Goal: Task Accomplishment & Management: Use online tool/utility

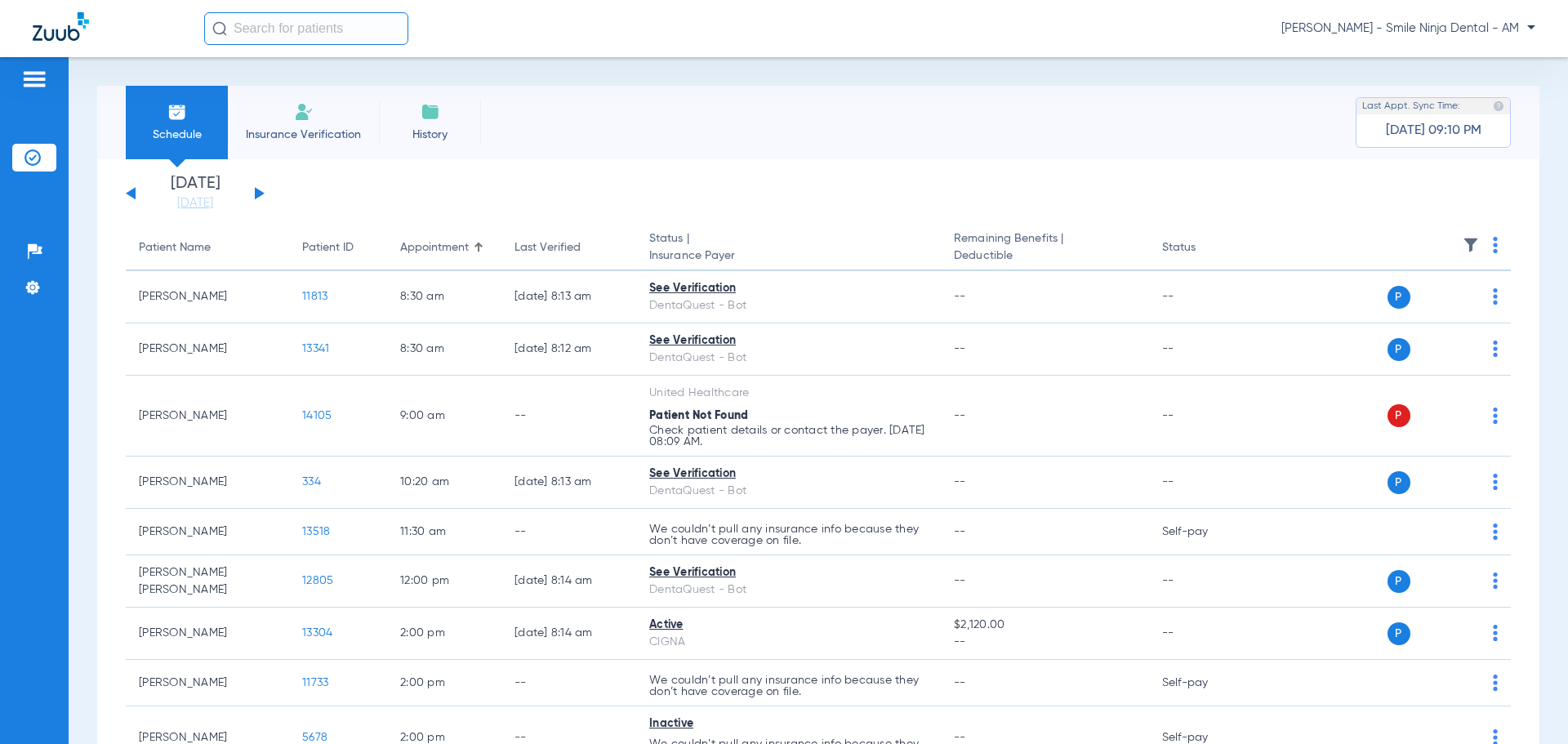
click at [1478, 242] on th at bounding box center [1386, 248] width 252 height 46
click at [1493, 243] on img at bounding box center [1496, 245] width 5 height 16
click at [1409, 306] on span "Verify All" at bounding box center [1421, 309] width 102 height 11
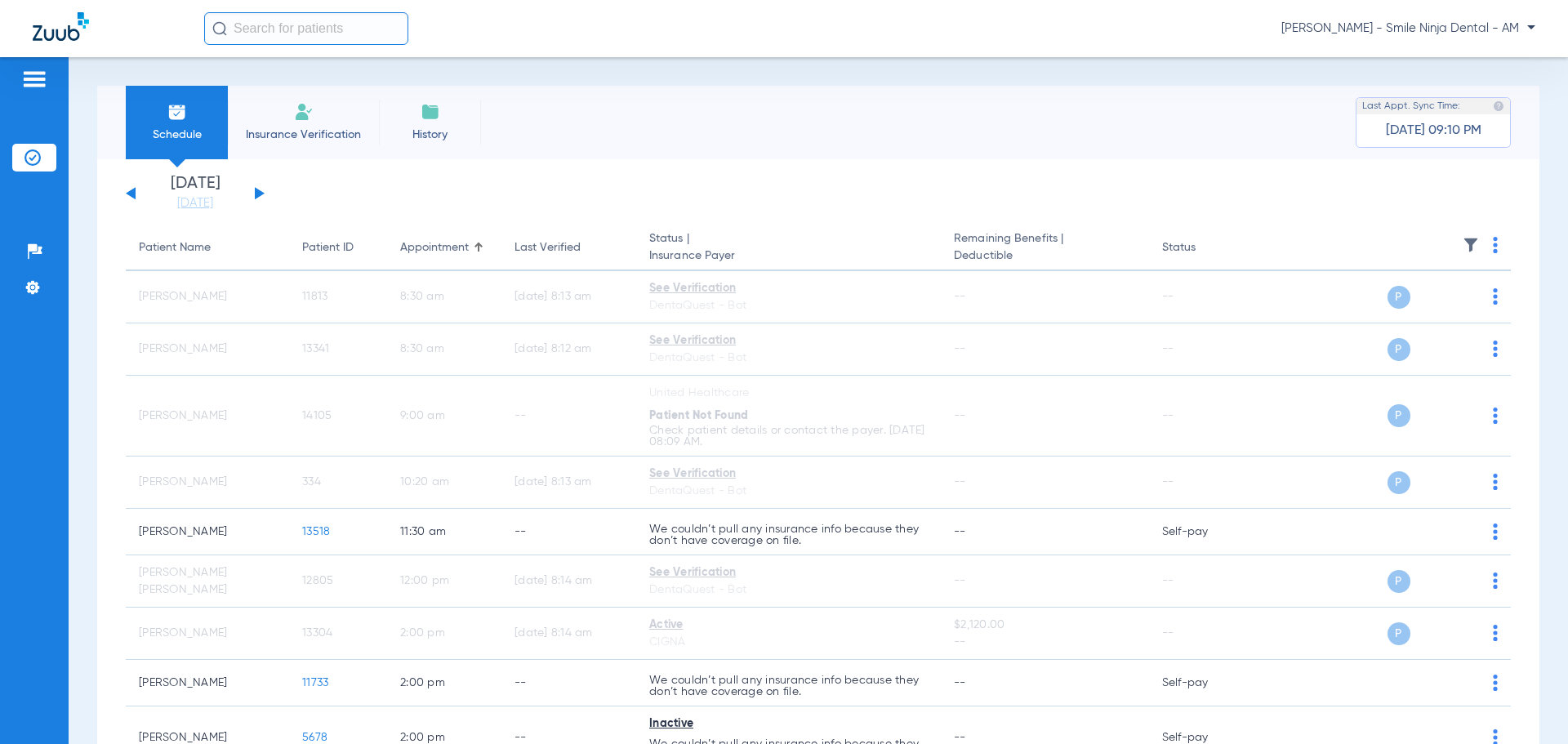
click at [263, 190] on div "[DATE] [DATE] [DATE] [DATE] [DATE] [DATE] [DATE] [DATE] [DATE] [DATE] [DATE] [D…" at bounding box center [195, 193] width 139 height 36
click at [253, 194] on div "[DATE] [DATE] [DATE] [DATE] [DATE] [DATE] [DATE] [DATE] [DATE] [DATE] [DATE] [D…" at bounding box center [195, 193] width 139 height 36
click at [262, 195] on button at bounding box center [259, 193] width 9 height 12
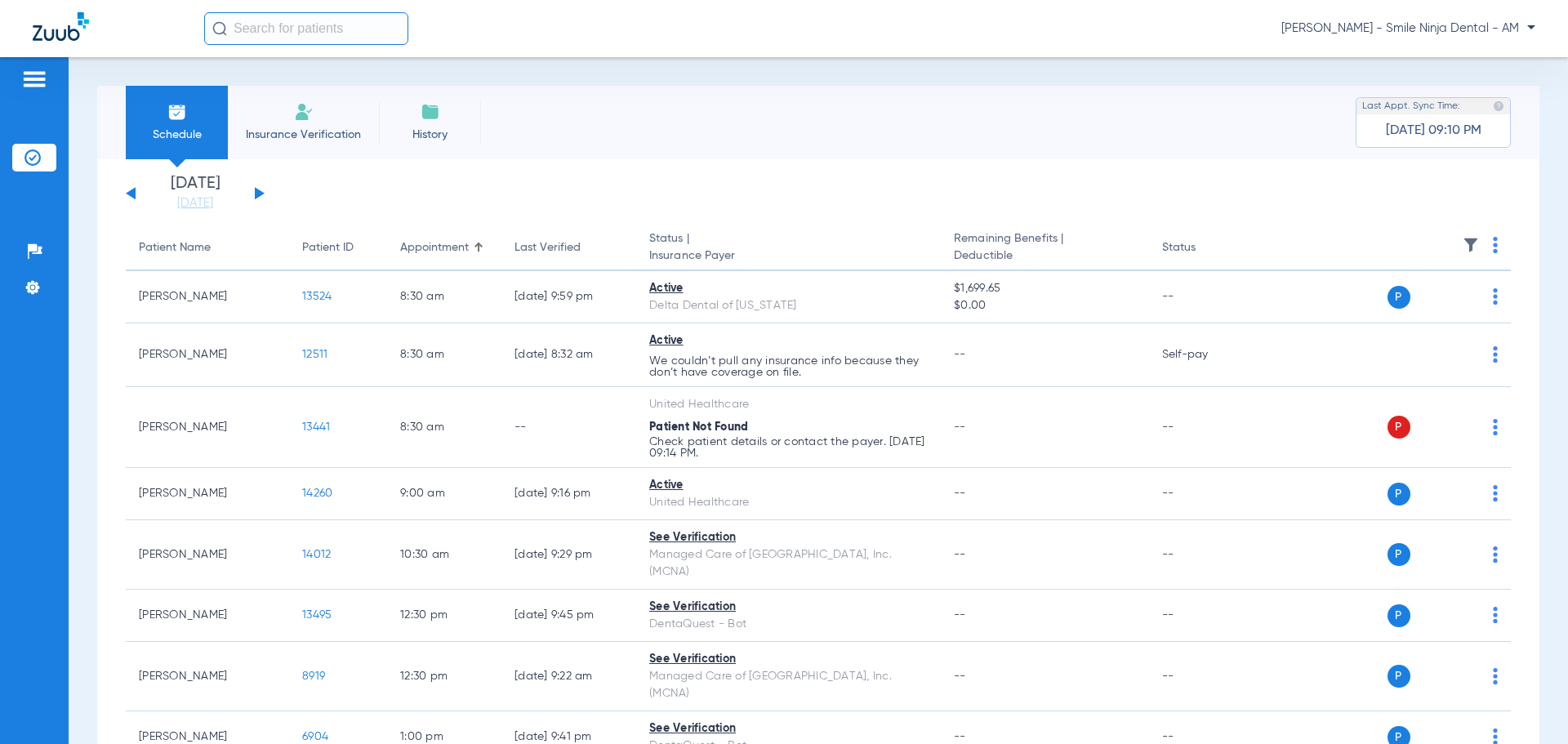
click at [1484, 250] on th at bounding box center [1386, 248] width 252 height 46
click at [1493, 250] on img at bounding box center [1496, 245] width 5 height 16
click at [1448, 314] on span "Verify All" at bounding box center [1422, 309] width 98 height 11
